Goal: Task Accomplishment & Management: Use online tool/utility

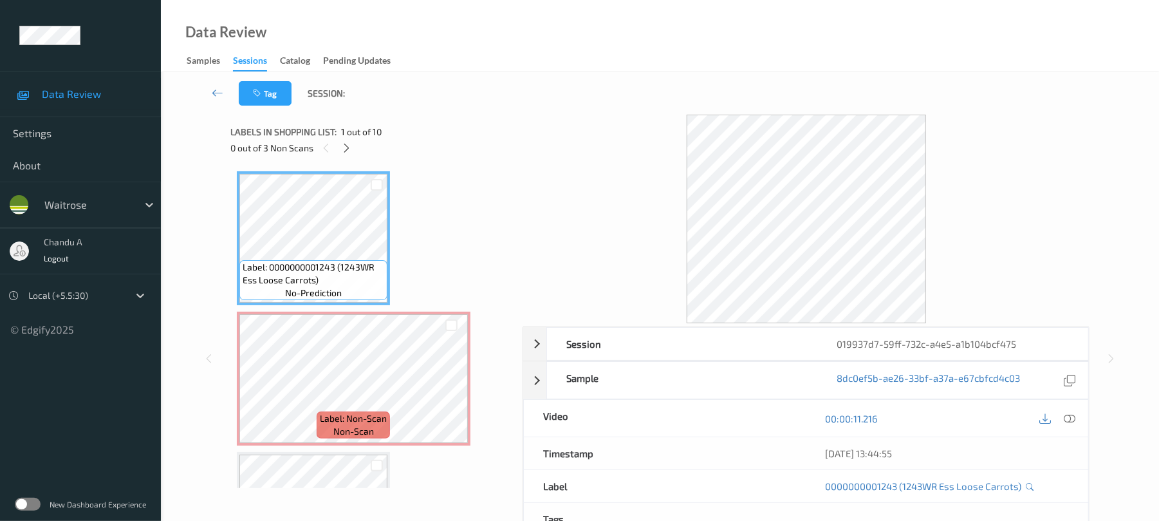
click at [353, 151] on div at bounding box center [347, 148] width 16 height 16
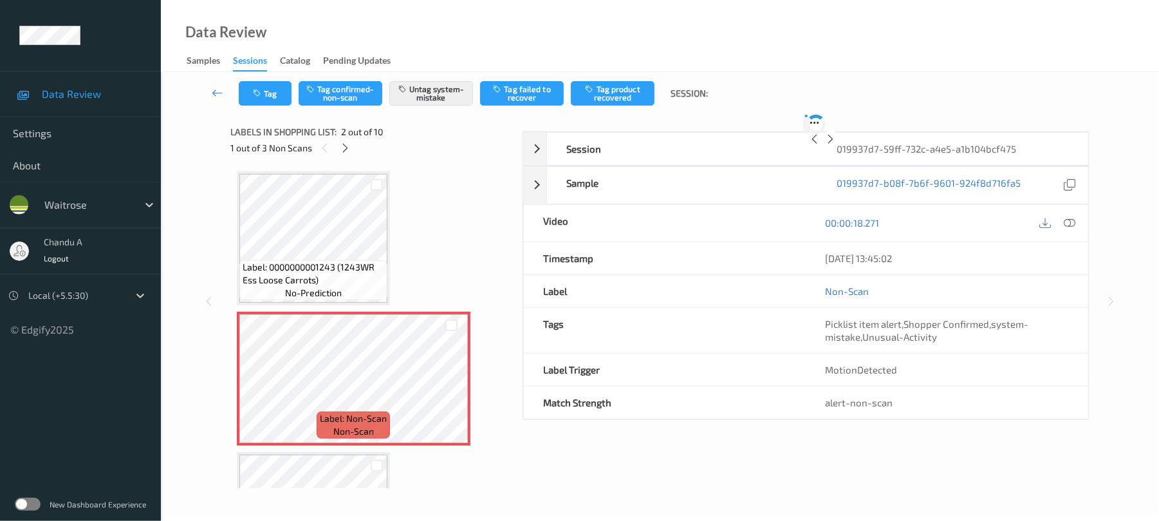
scroll to position [6, 0]
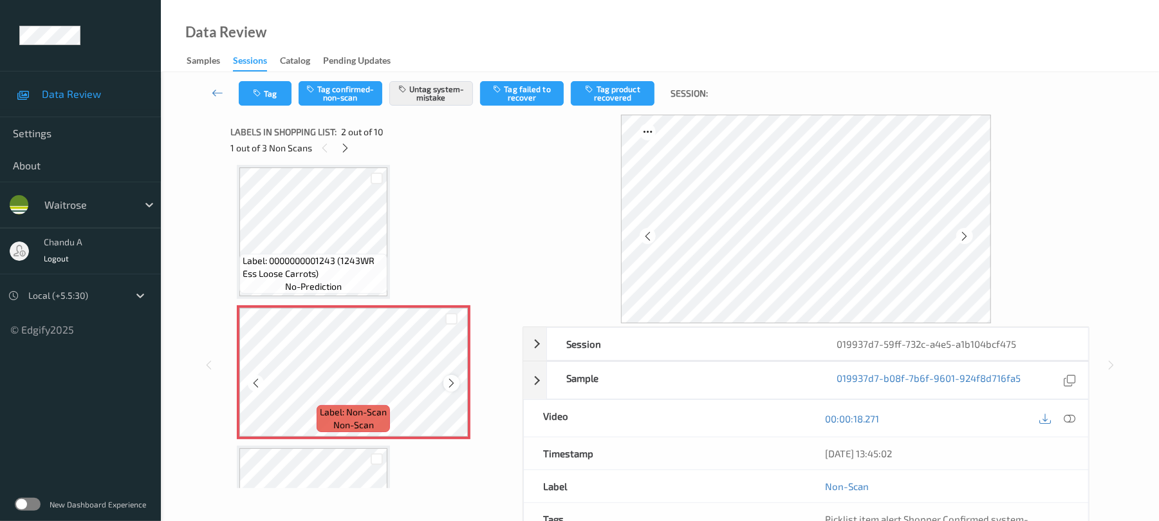
click at [444, 382] on div at bounding box center [452, 383] width 16 height 16
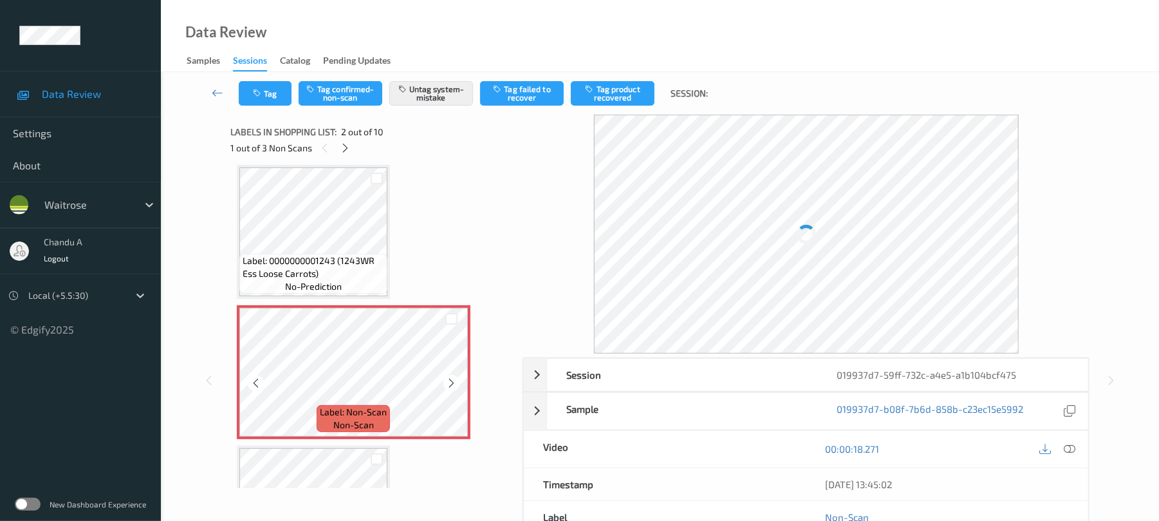
click at [444, 382] on div at bounding box center [452, 383] width 16 height 16
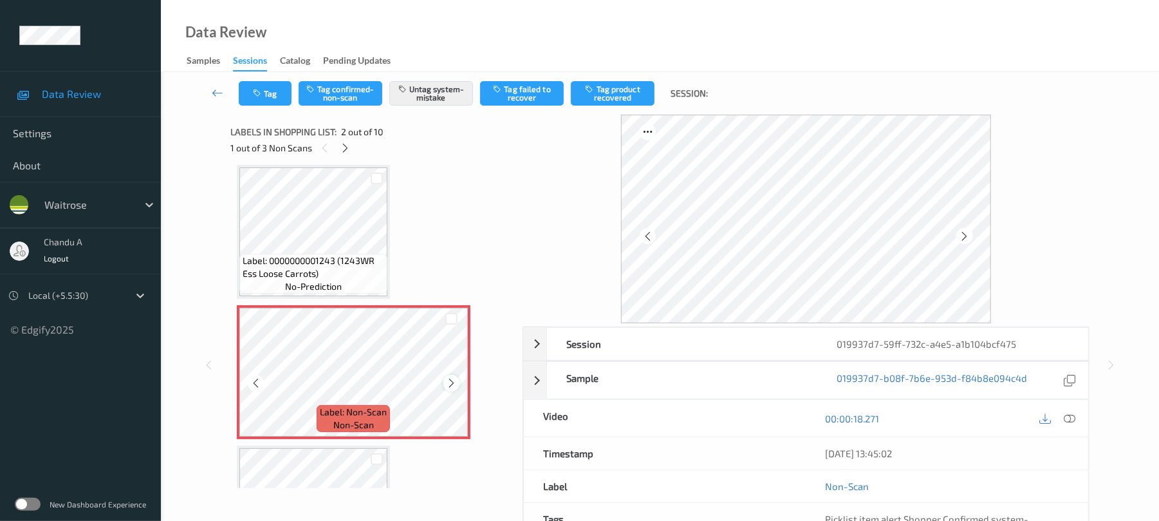
click at [444, 382] on div at bounding box center [452, 383] width 16 height 16
click at [253, 97] on icon "button" at bounding box center [258, 93] width 11 height 9
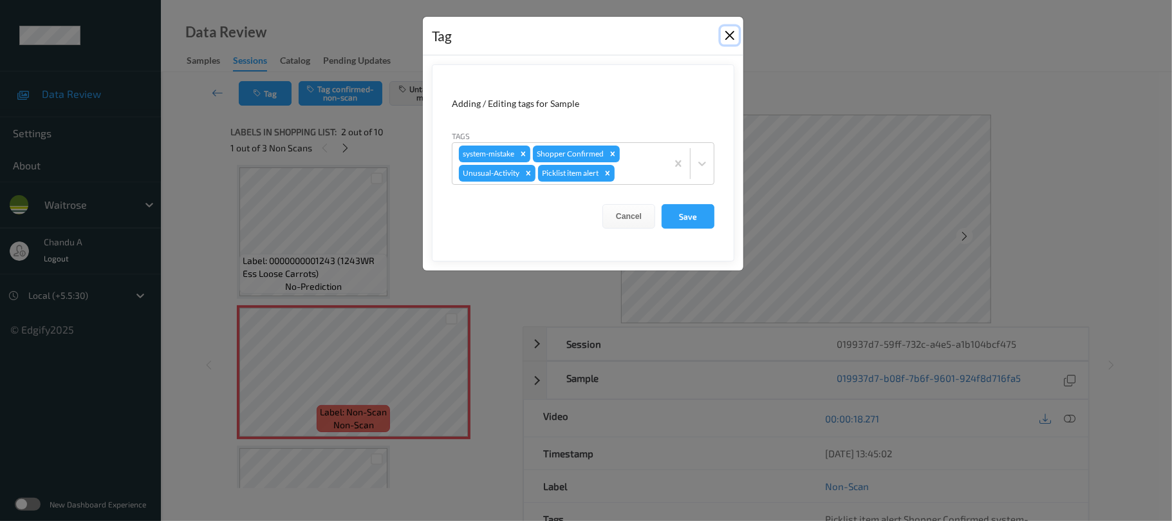
click at [722, 34] on button "Close" at bounding box center [730, 35] width 18 height 18
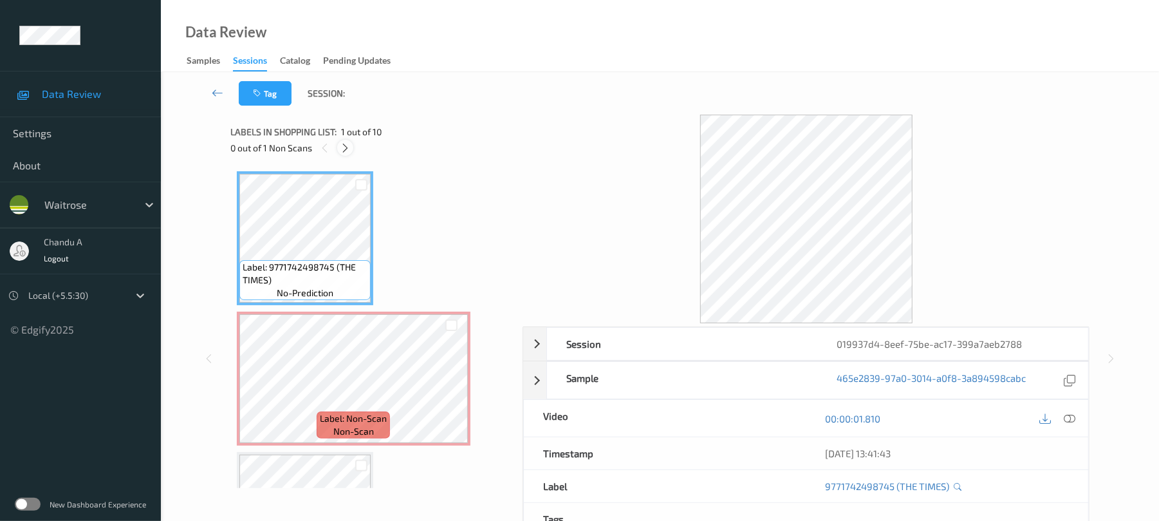
click at [346, 148] on icon at bounding box center [345, 148] width 11 height 12
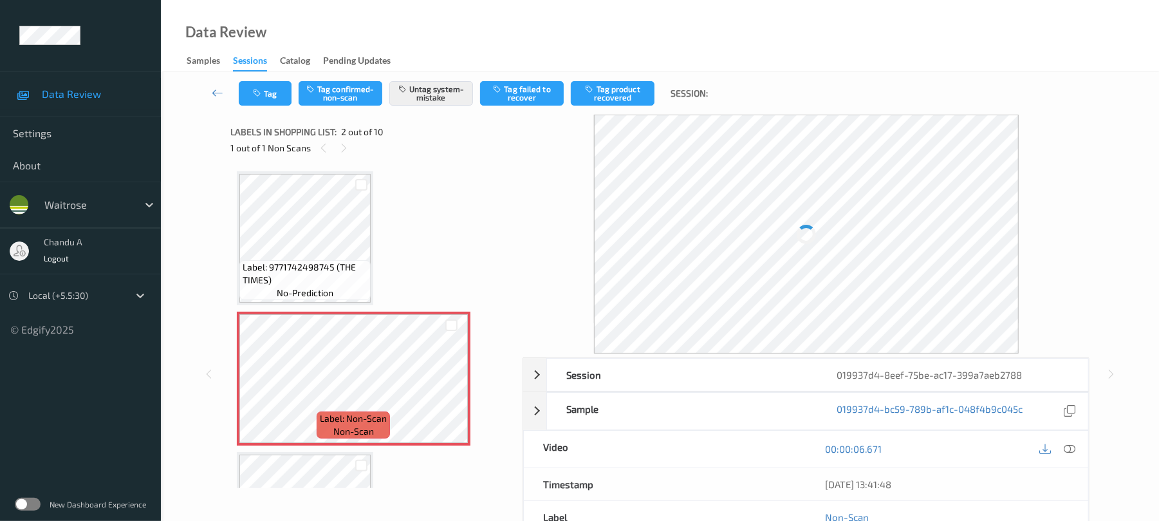
scroll to position [6, 0]
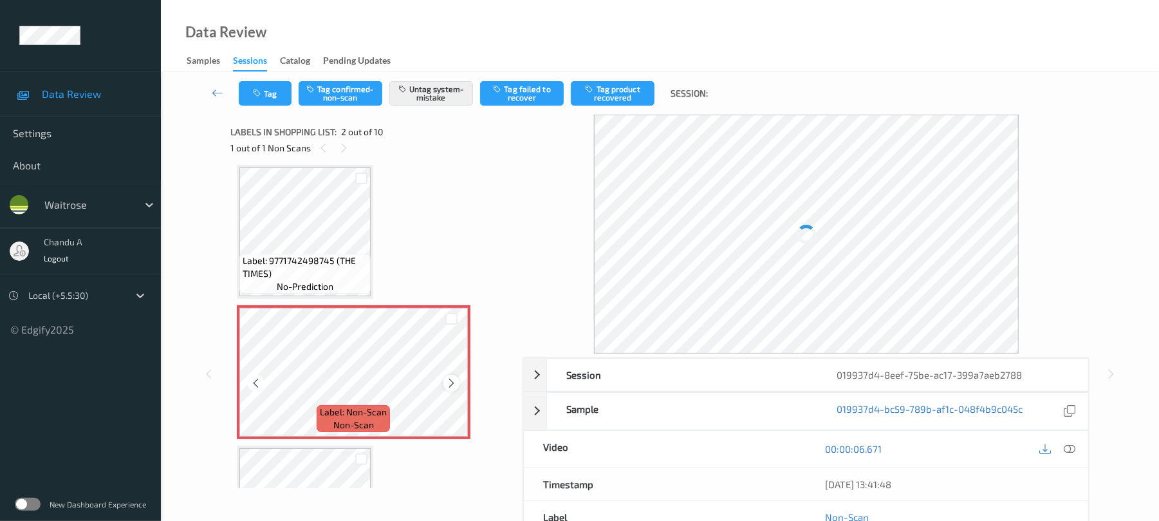
click at [453, 378] on icon at bounding box center [451, 383] width 11 height 12
click at [283, 102] on button "Tag" at bounding box center [265, 93] width 53 height 24
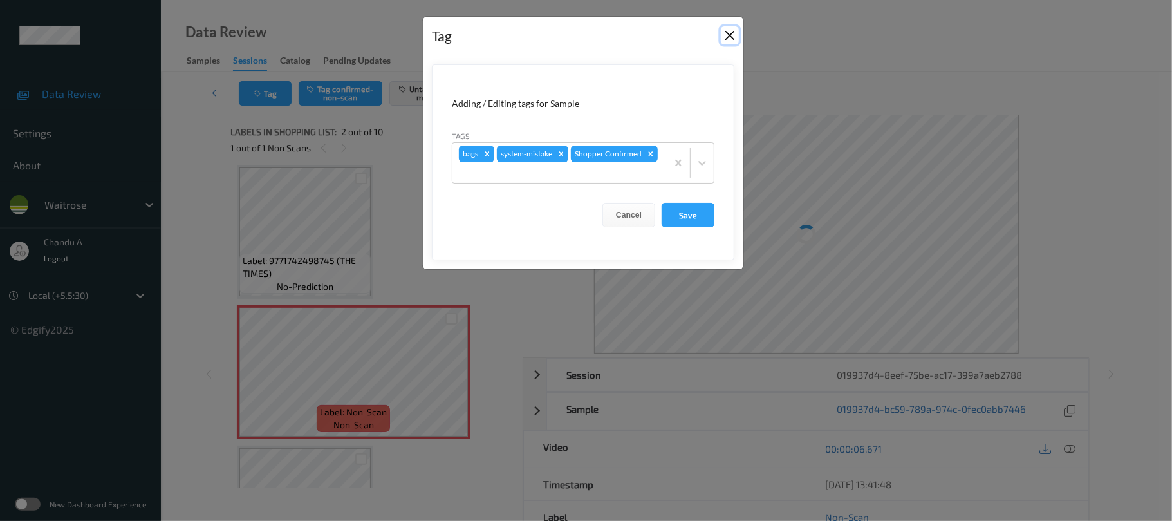
click at [729, 39] on button "Close" at bounding box center [730, 35] width 18 height 18
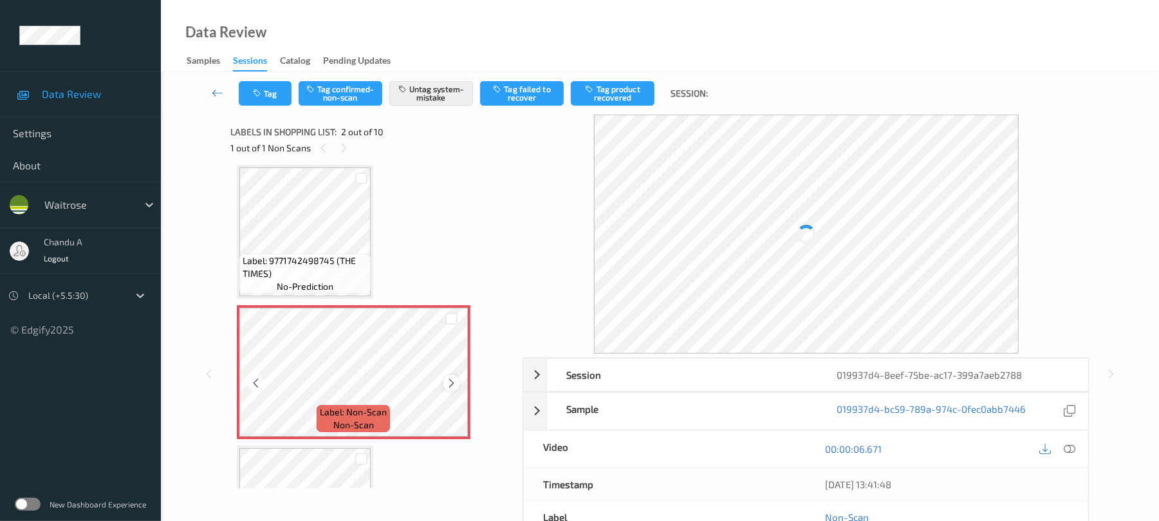
click at [453, 387] on icon at bounding box center [451, 383] width 11 height 12
click at [458, 382] on div at bounding box center [452, 383] width 16 height 16
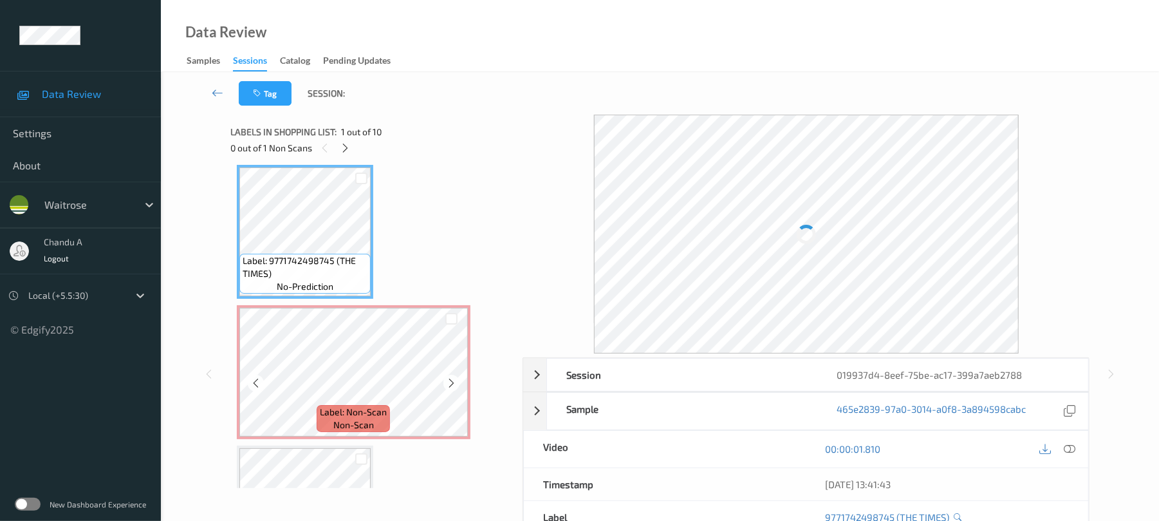
scroll to position [93, 0]
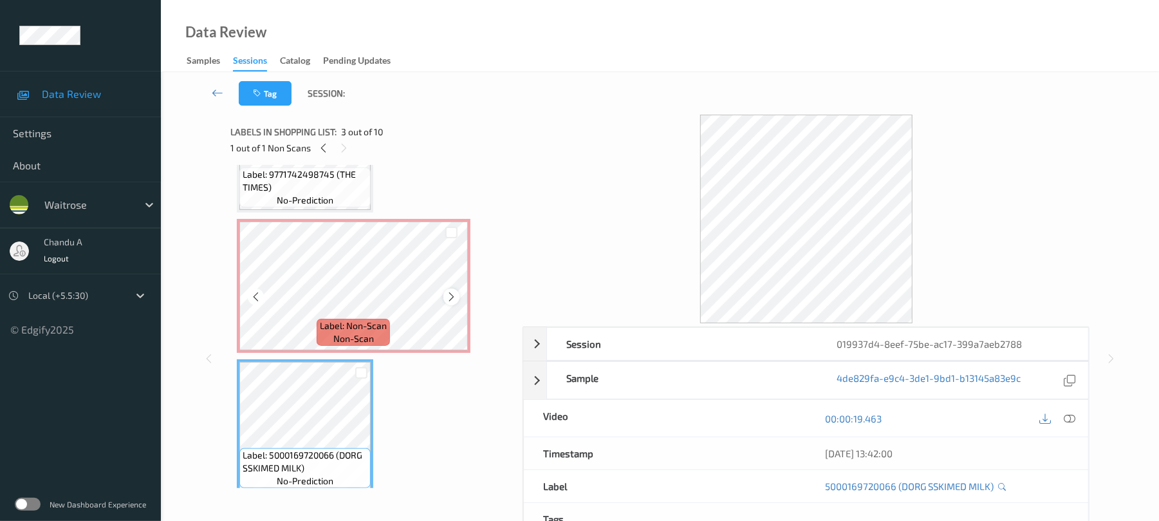
click at [454, 295] on icon at bounding box center [451, 297] width 11 height 12
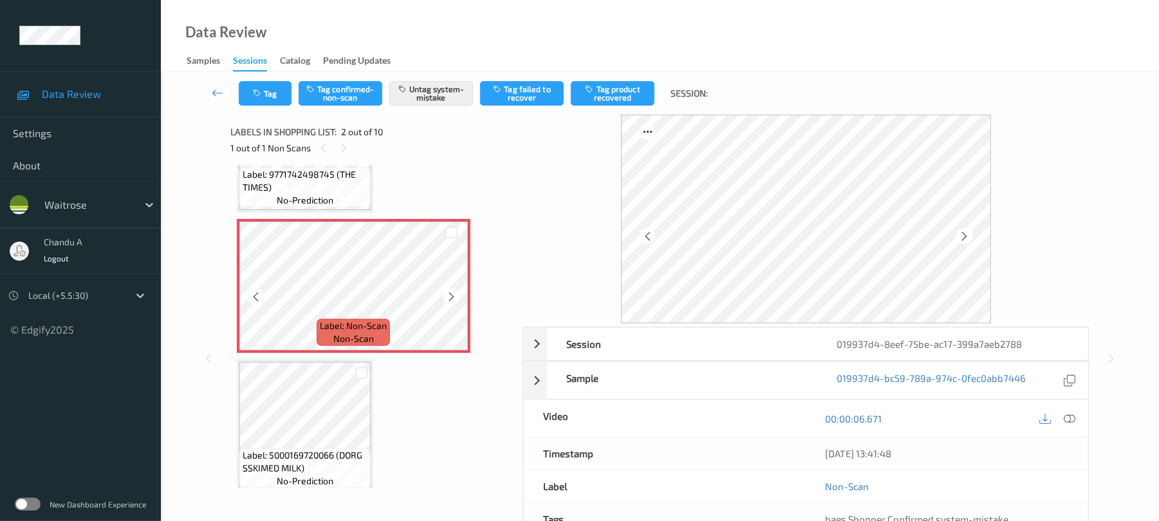
click at [454, 295] on icon at bounding box center [451, 297] width 11 height 12
click at [271, 98] on button "Tag" at bounding box center [265, 93] width 53 height 24
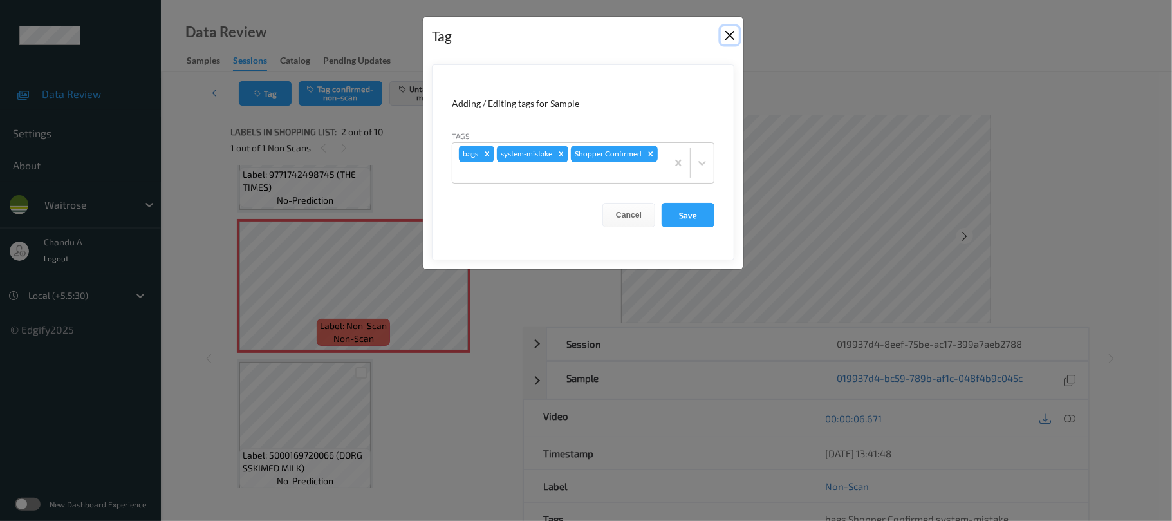
click at [726, 36] on button "Close" at bounding box center [730, 35] width 18 height 18
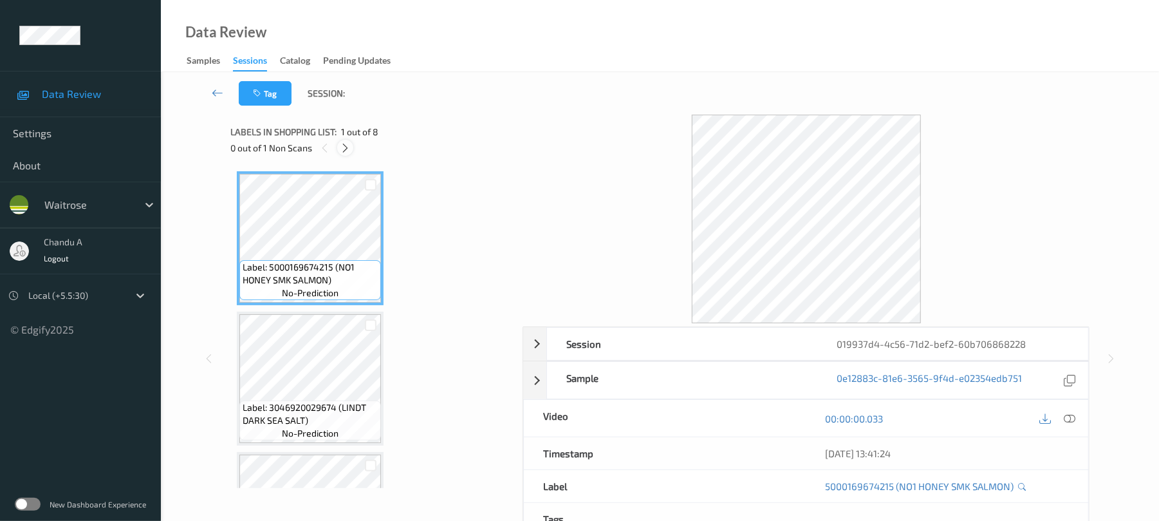
click at [342, 145] on icon at bounding box center [345, 148] width 11 height 12
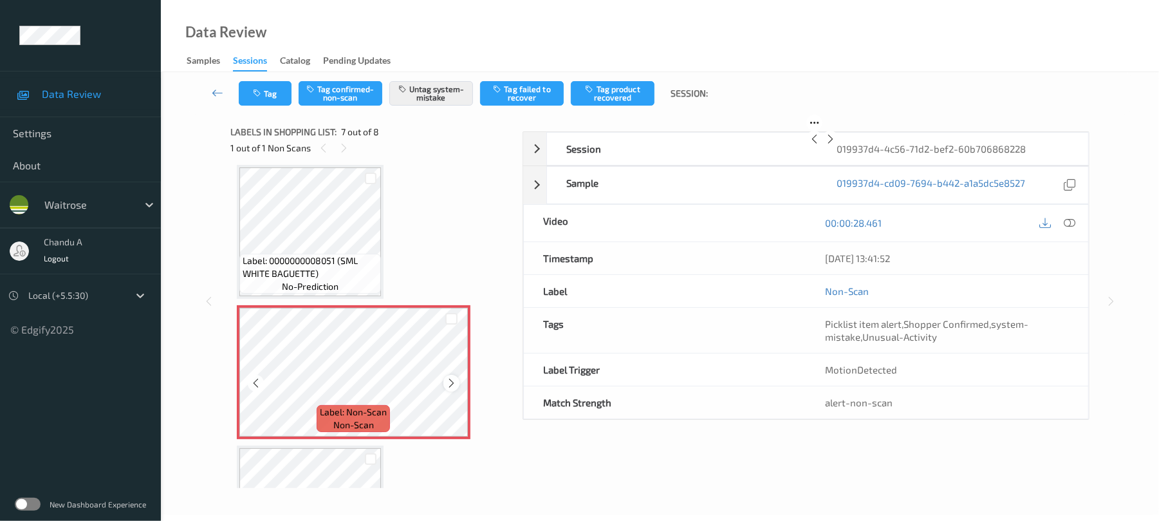
click at [456, 382] on icon at bounding box center [451, 383] width 11 height 12
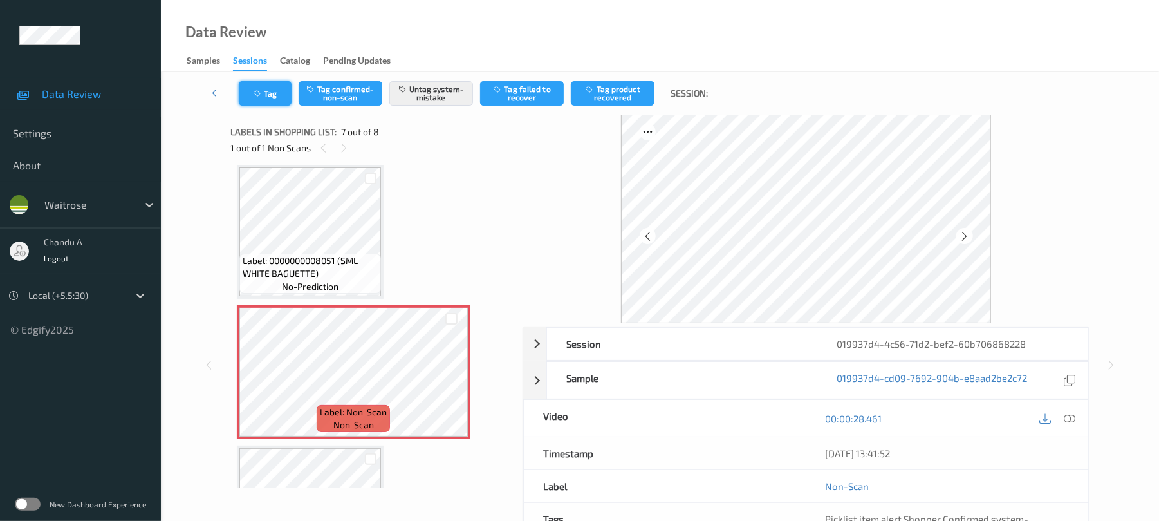
click at [276, 90] on button "Tag" at bounding box center [265, 93] width 53 height 24
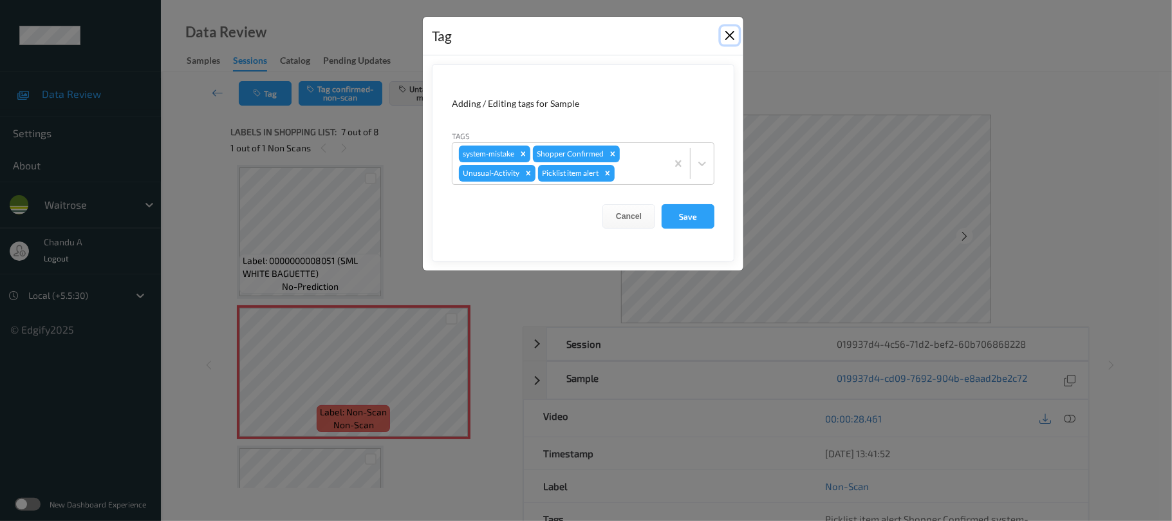
click at [731, 36] on button "Close" at bounding box center [730, 35] width 18 height 18
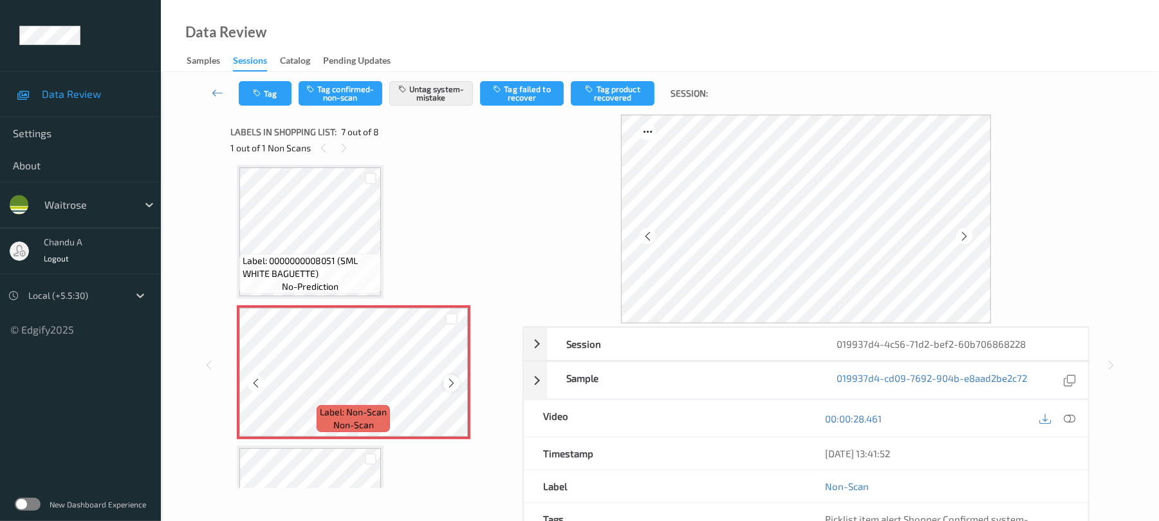
click at [451, 375] on div at bounding box center [452, 383] width 16 height 16
click at [449, 378] on icon at bounding box center [451, 383] width 11 height 12
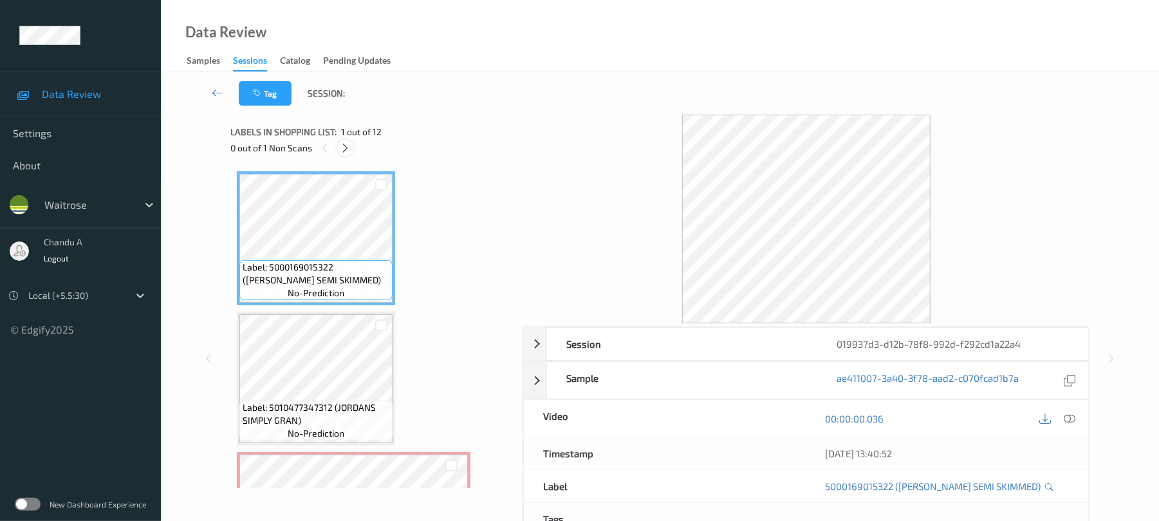
click at [349, 149] on icon at bounding box center [345, 148] width 11 height 12
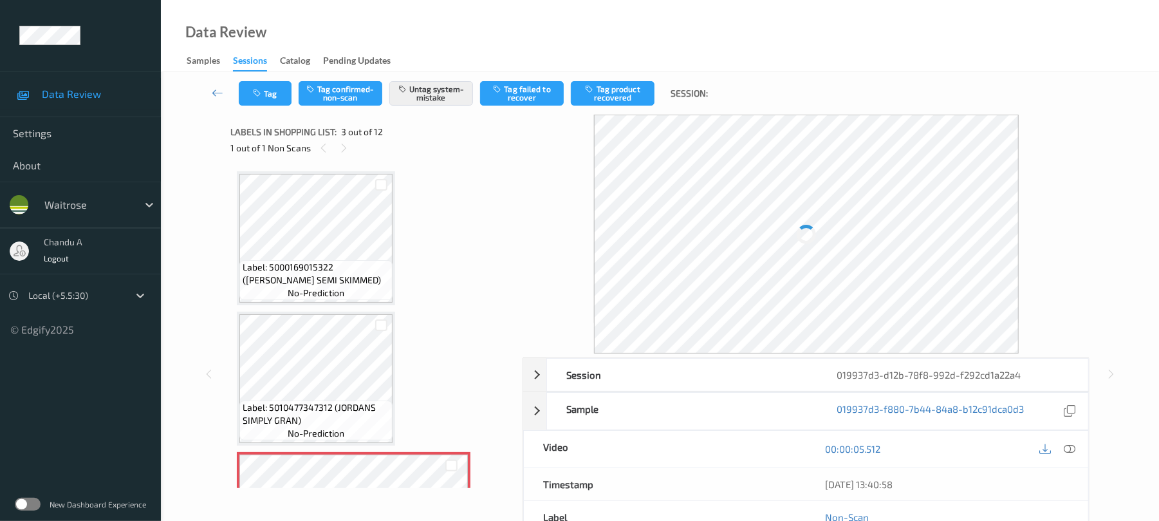
scroll to position [147, 0]
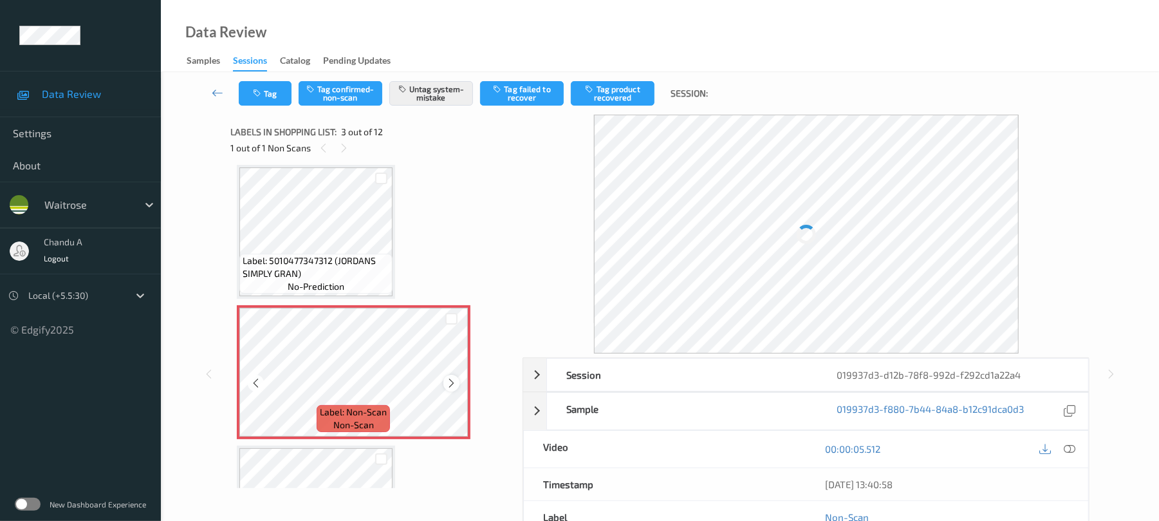
click at [449, 382] on icon at bounding box center [451, 383] width 11 height 12
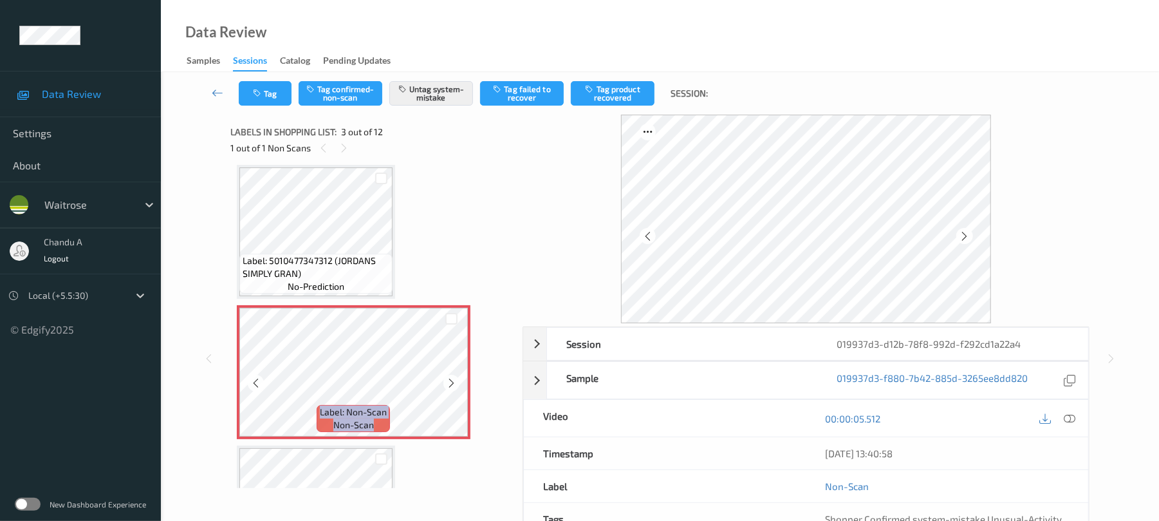
click at [449, 382] on icon at bounding box center [451, 383] width 11 height 12
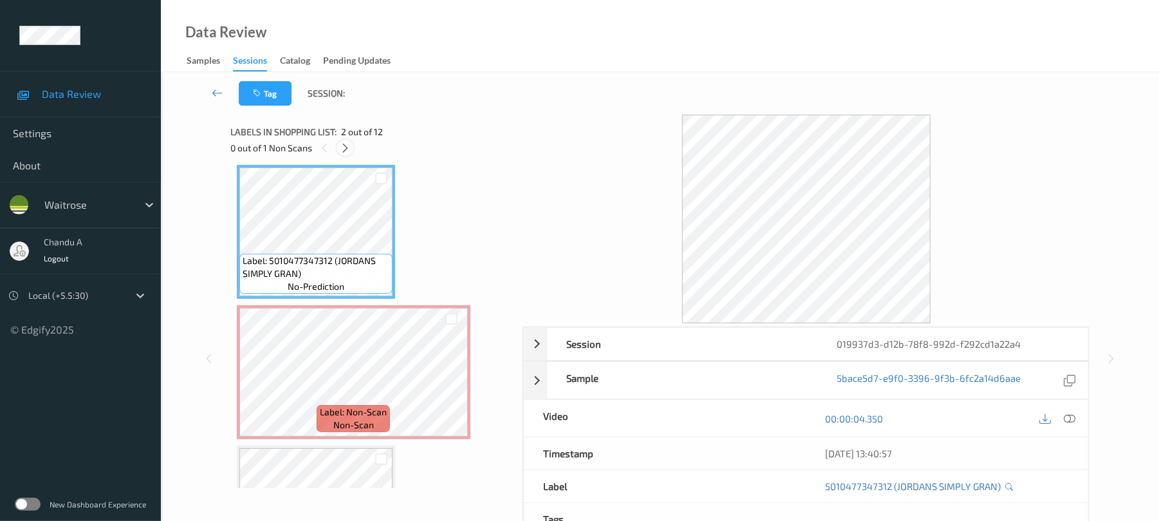
click at [341, 145] on icon at bounding box center [345, 148] width 11 height 12
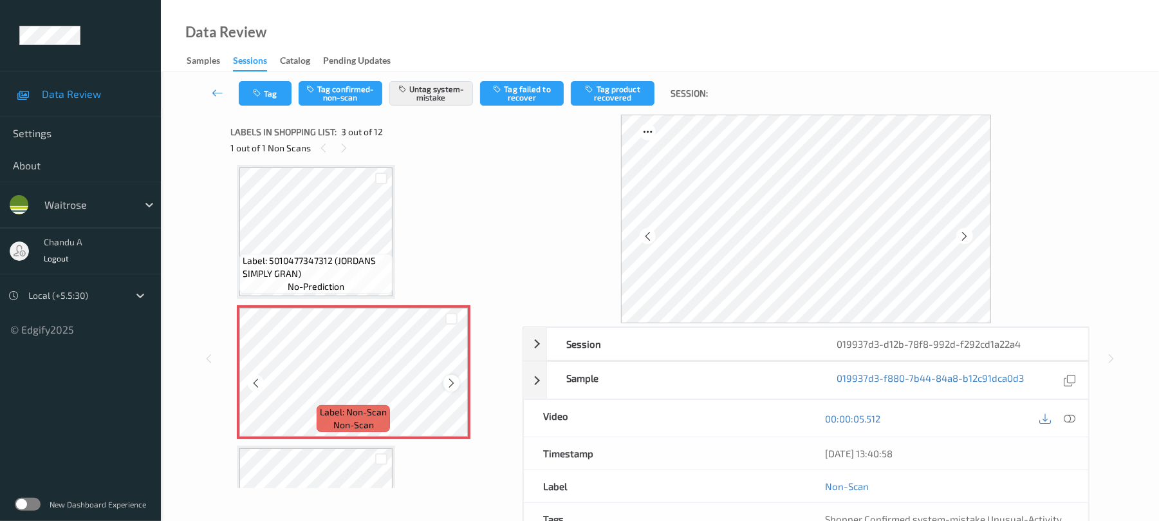
click at [451, 384] on icon at bounding box center [451, 383] width 11 height 12
click at [456, 380] on icon at bounding box center [451, 383] width 11 height 12
click at [273, 95] on button "Tag" at bounding box center [265, 93] width 53 height 24
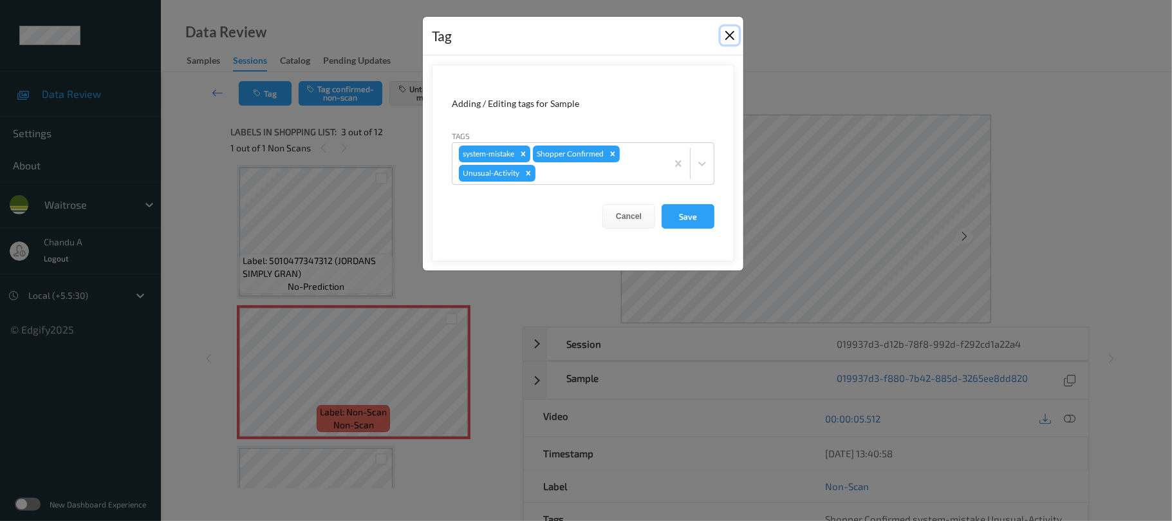
click at [727, 39] on button "Close" at bounding box center [730, 35] width 18 height 18
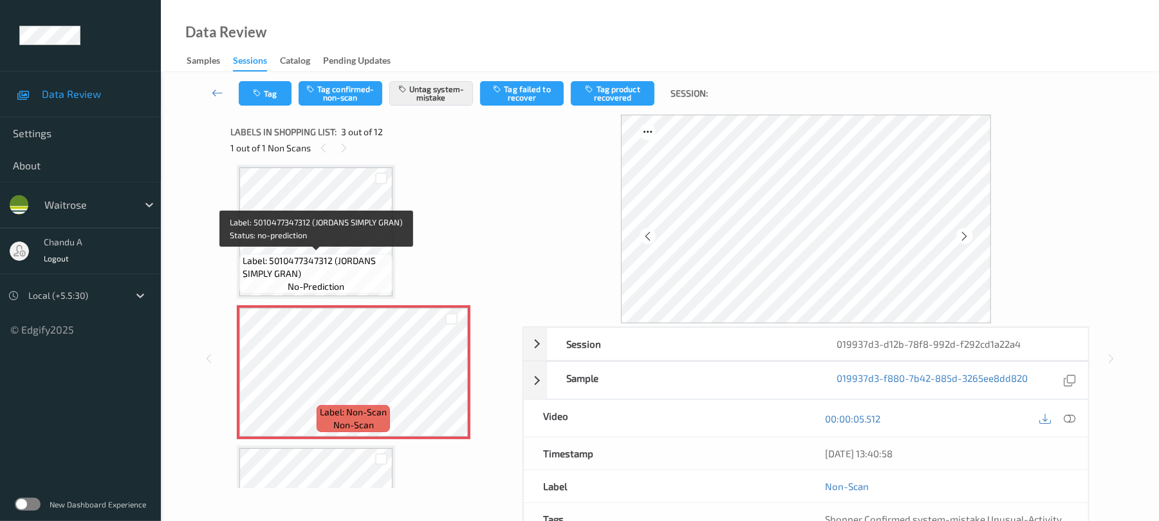
click at [358, 272] on span "Label: 5010477347312 (JORDANS SIMPLY GRAN)" at bounding box center [316, 267] width 147 height 26
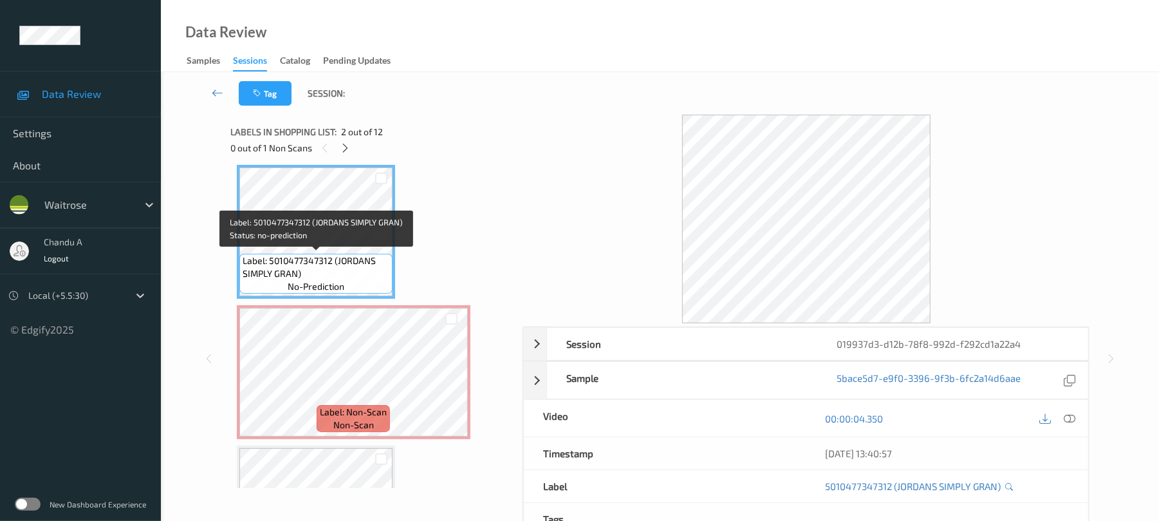
scroll to position [232, 0]
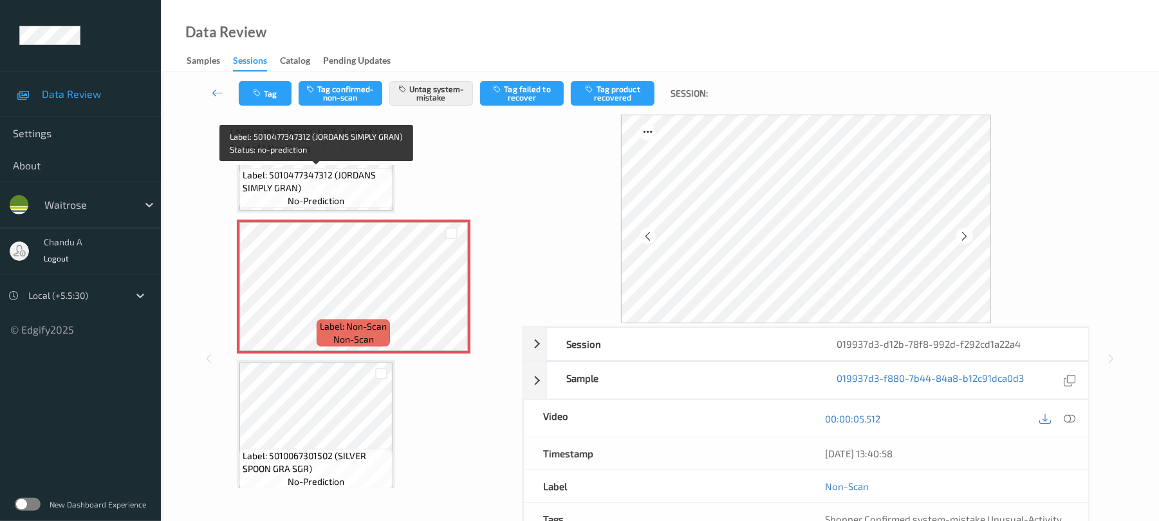
click at [371, 178] on span "Label: 5010477347312 (JORDANS SIMPLY GRAN)" at bounding box center [316, 182] width 147 height 26
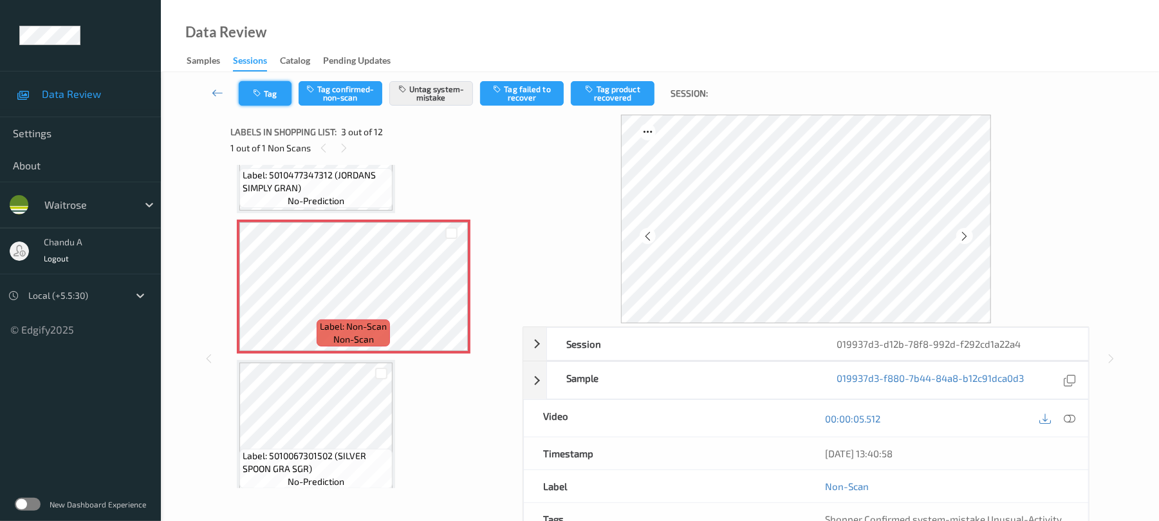
click at [276, 90] on button "Tag" at bounding box center [265, 93] width 53 height 24
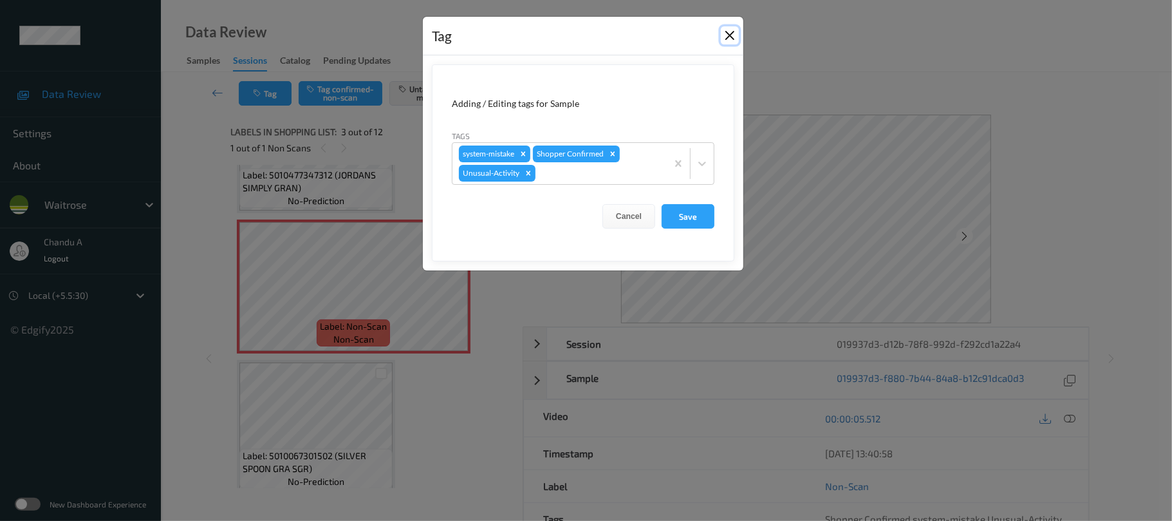
click at [730, 40] on button "Close" at bounding box center [730, 35] width 18 height 18
